Goal: Communication & Community: Answer question/provide support

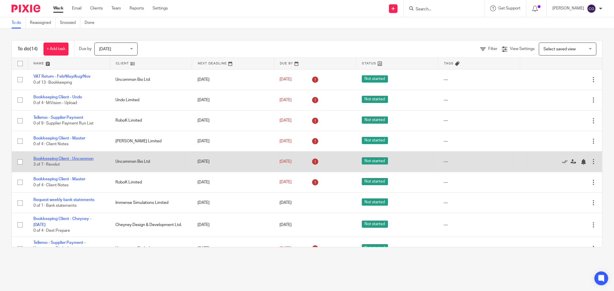
click at [79, 159] on link "Bookkeeping Client - Uncommon" at bounding box center [63, 159] width 60 height 4
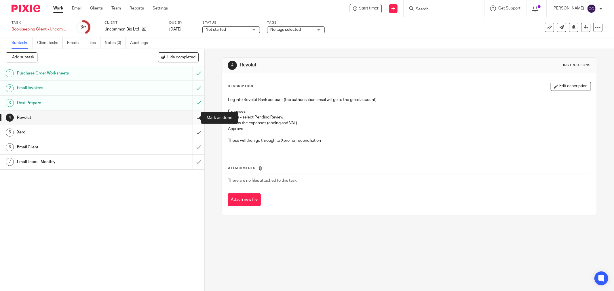
click at [189, 120] on input "submit" at bounding box center [102, 118] width 204 height 14
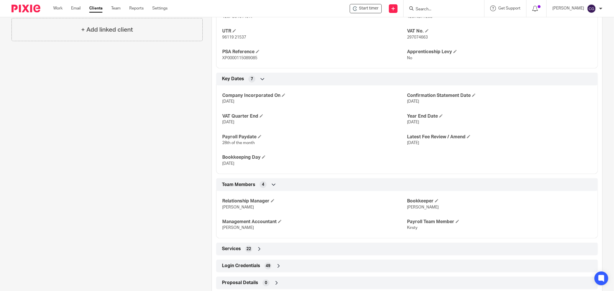
scroll to position [302, 0]
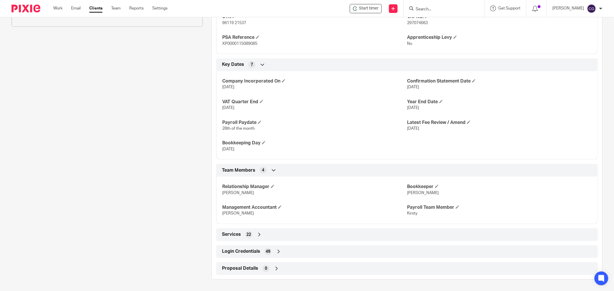
click at [276, 254] on icon at bounding box center [279, 252] width 6 height 6
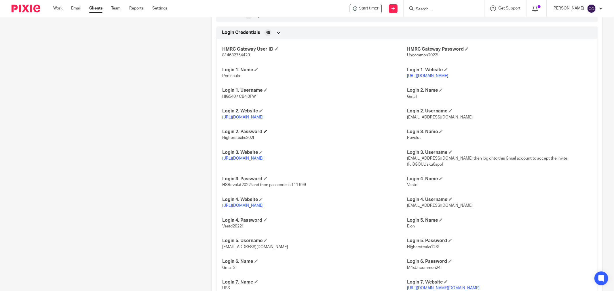
scroll to position [526, 0]
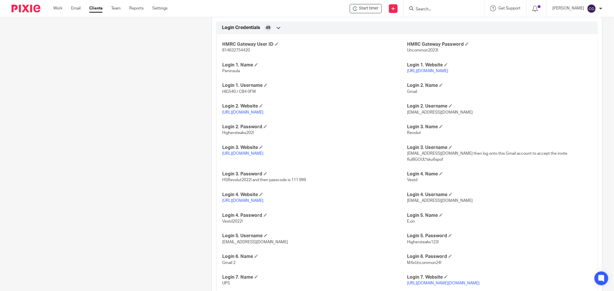
click at [252, 113] on link "https://mail.google.com/" at bounding box center [242, 113] width 41 height 4
click at [252, 154] on link "https://business.revolut.com/signin" at bounding box center [242, 154] width 41 height 4
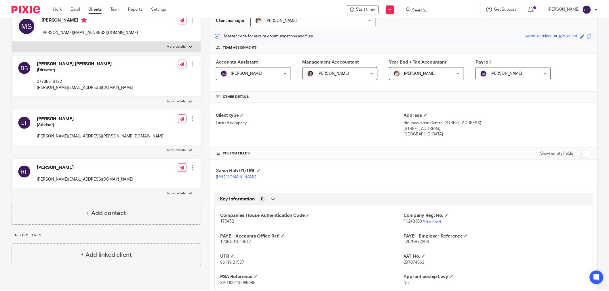
scroll to position [0, 0]
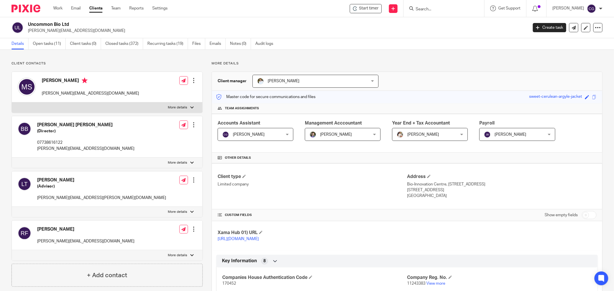
click at [191, 79] on div at bounding box center [194, 81] width 6 height 6
click at [165, 117] on span "Delete contact" at bounding box center [160, 118] width 27 height 4
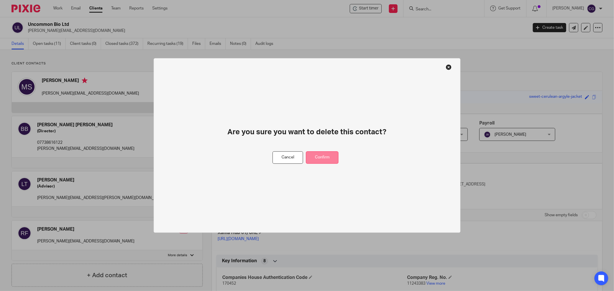
click at [326, 159] on button "Confirm" at bounding box center [322, 158] width 33 height 12
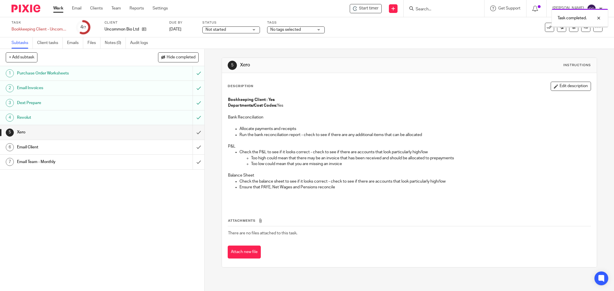
click at [191, 135] on input "submit" at bounding box center [102, 132] width 204 height 14
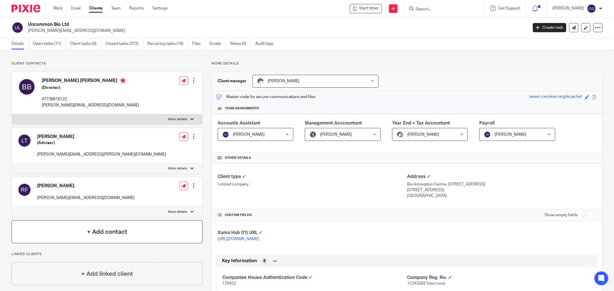
click at [104, 233] on h4 "+ Add contact" at bounding box center [107, 232] width 40 height 9
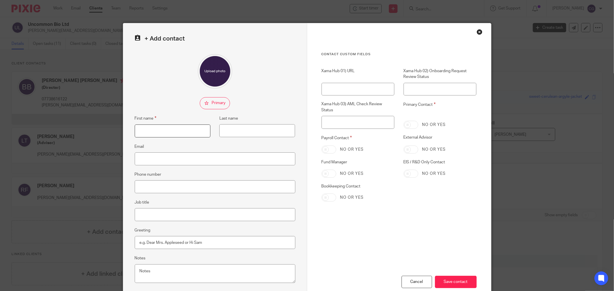
click at [160, 133] on input "First name" at bounding box center [173, 131] width 76 height 13
type input "Ibraheem"
click at [237, 129] on input "Last name" at bounding box center [257, 130] width 76 height 13
click at [235, 133] on input "Last name" at bounding box center [257, 130] width 76 height 13
type input "Raymode"
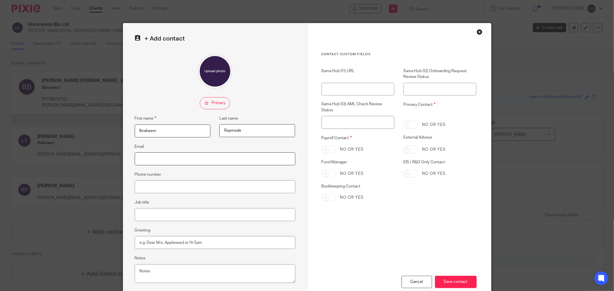
click at [163, 155] on input "Email" at bounding box center [215, 159] width 161 height 13
drag, startPoint x: 140, startPoint y: 158, endPoint x: 136, endPoint y: 153, distance: 7.0
click at [140, 158] on input "Email" at bounding box center [215, 159] width 161 height 13
paste input "[EMAIL_ADDRESS][DOMAIN_NAME]"
type input "[EMAIL_ADDRESS][DOMAIN_NAME]"
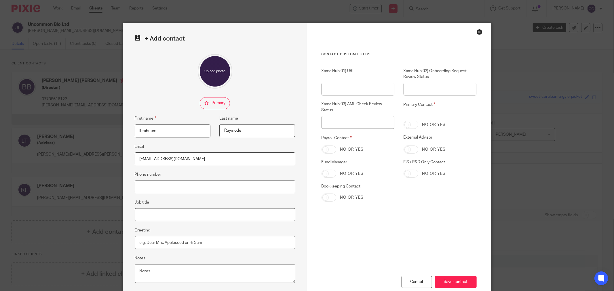
click at [144, 214] on input "Job title" at bounding box center [215, 214] width 161 height 13
paste input "Senior Operations Manager"
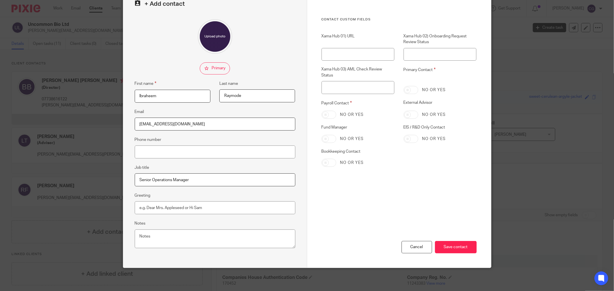
scroll to position [35, 0]
type input "Senior Operations Manager"
click at [459, 249] on input "Save contact" at bounding box center [456, 247] width 42 height 12
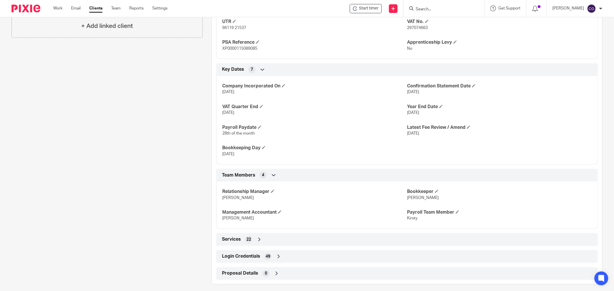
scroll to position [302, 0]
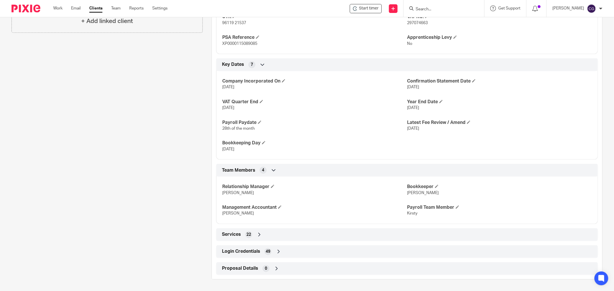
click at [279, 252] on icon at bounding box center [279, 252] width 6 height 6
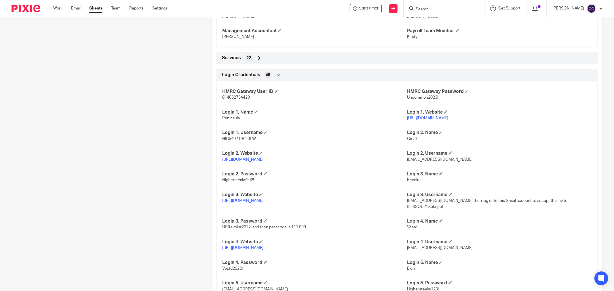
scroll to position [468, 0]
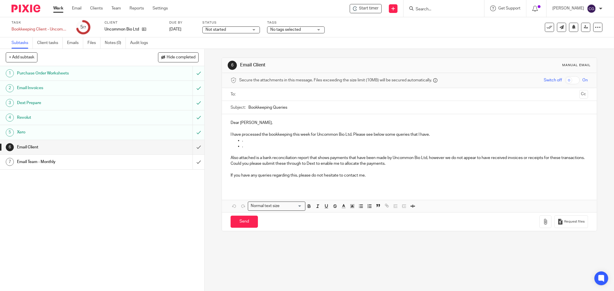
click at [260, 94] on input "text" at bounding box center [409, 94] width 336 height 7
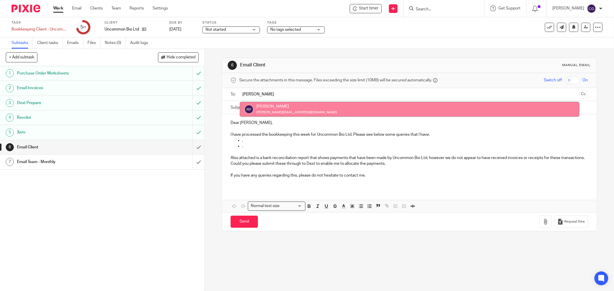
type input "[PERSON_NAME]"
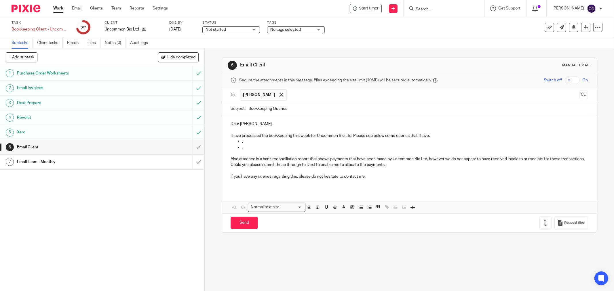
click at [291, 96] on input "text" at bounding box center [432, 94] width 287 height 11
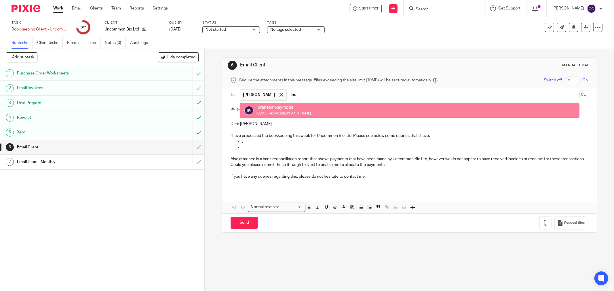
type input "ibra"
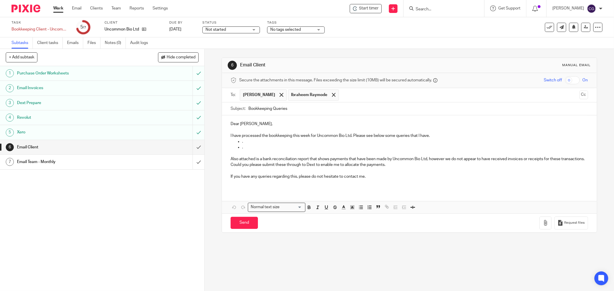
click at [246, 111] on div "Subject: Bookkeeping Queries" at bounding box center [408, 108] width 357 height 13
drag, startPoint x: 247, startPoint y: 111, endPoint x: 248, endPoint y: 115, distance: 4.3
click at [248, 111] on input "Bookkeeping Queries" at bounding box center [418, 108] width 340 height 13
type input "Uncommon Bio Bookkeeping Queries [DATE]"
drag, startPoint x: 259, startPoint y: 125, endPoint x: 224, endPoint y: 125, distance: 35.4
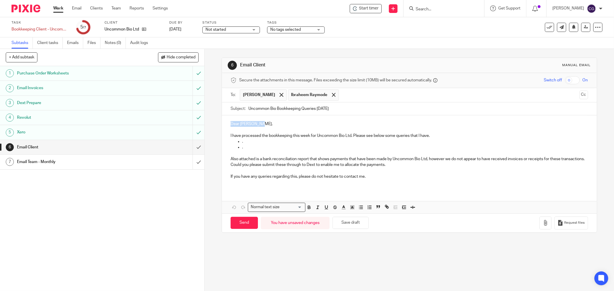
click at [224, 125] on div "Dear [PERSON_NAME], I have processed the bookkeeping this week for Uncommon Bio…" at bounding box center [409, 152] width 375 height 74
drag, startPoint x: 435, startPoint y: 139, endPoint x: 353, endPoint y: 138, distance: 81.4
click at [353, 138] on div "Hi [PERSON_NAME], Ibz I have processed the bookkeeping this week for Uncommon B…" at bounding box center [409, 152] width 375 height 74
click at [352, 224] on button "Save draft" at bounding box center [350, 223] width 36 height 12
drag, startPoint x: 427, startPoint y: 160, endPoint x: 420, endPoint y: 181, distance: 21.9
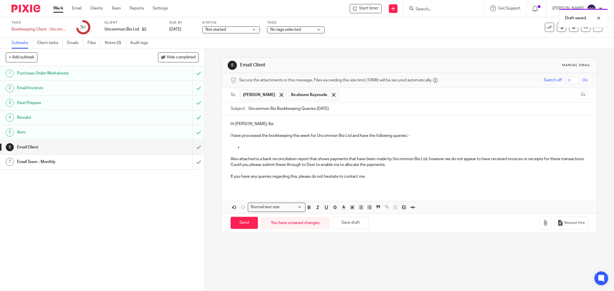
click at [427, 161] on p "Also attached is a bank reconciliation report that shows payments that have bee…" at bounding box center [408, 162] width 357 height 12
click at [409, 166] on p "Also attached is a bank reconciliation report that shows payments that have bee…" at bounding box center [408, 162] width 357 height 12
click at [382, 177] on p "If you have any queries regarding this, please do not hesitate to contact me." at bounding box center [408, 177] width 357 height 6
click at [357, 225] on button "Save draft" at bounding box center [350, 223] width 36 height 12
click at [249, 146] on p at bounding box center [415, 147] width 346 height 6
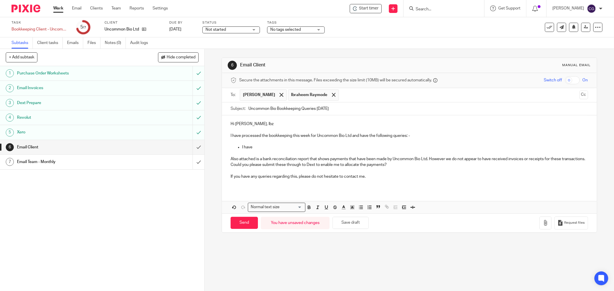
drag, startPoint x: 235, startPoint y: 125, endPoint x: 262, endPoint y: 130, distance: 27.8
click at [236, 125] on p "Hi [PERSON_NAME], Ibz" at bounding box center [408, 124] width 357 height 6
drag, startPoint x: 255, startPoint y: 150, endPoint x: 261, endPoint y: 153, distance: 7.3
click at [254, 150] on p "I have" at bounding box center [415, 147] width 346 height 6
drag, startPoint x: 263, startPoint y: 149, endPoint x: 271, endPoint y: 161, distance: 15.2
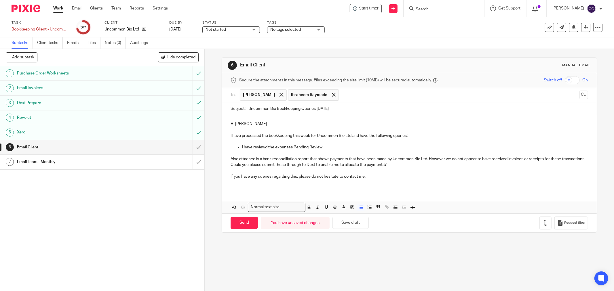
click at [263, 150] on p "I have reviewd the expenses Pending Review" at bounding box center [415, 147] width 346 height 6
click at [326, 146] on p "I have reviewed the expenses Pending Review" at bounding box center [415, 147] width 346 height 6
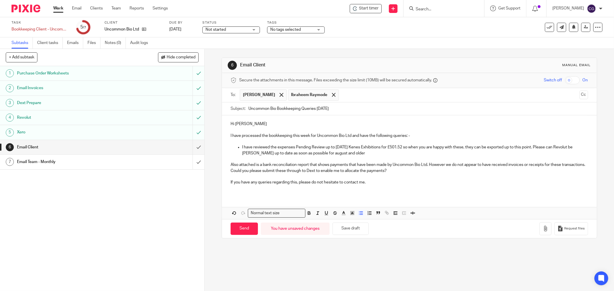
click at [253, 154] on p "I have reviewed the expenses Pending Review up to [DATE] Kenes Exhibitions for …" at bounding box center [415, 150] width 346 height 12
click at [319, 153] on p "I have reviewed the expenses Pending Review up to [DATE] Kenes Exhibitions for …" at bounding box center [415, 150] width 346 height 12
click at [343, 231] on button "Save draft" at bounding box center [350, 229] width 36 height 12
